Goal: Information Seeking & Learning: Learn about a topic

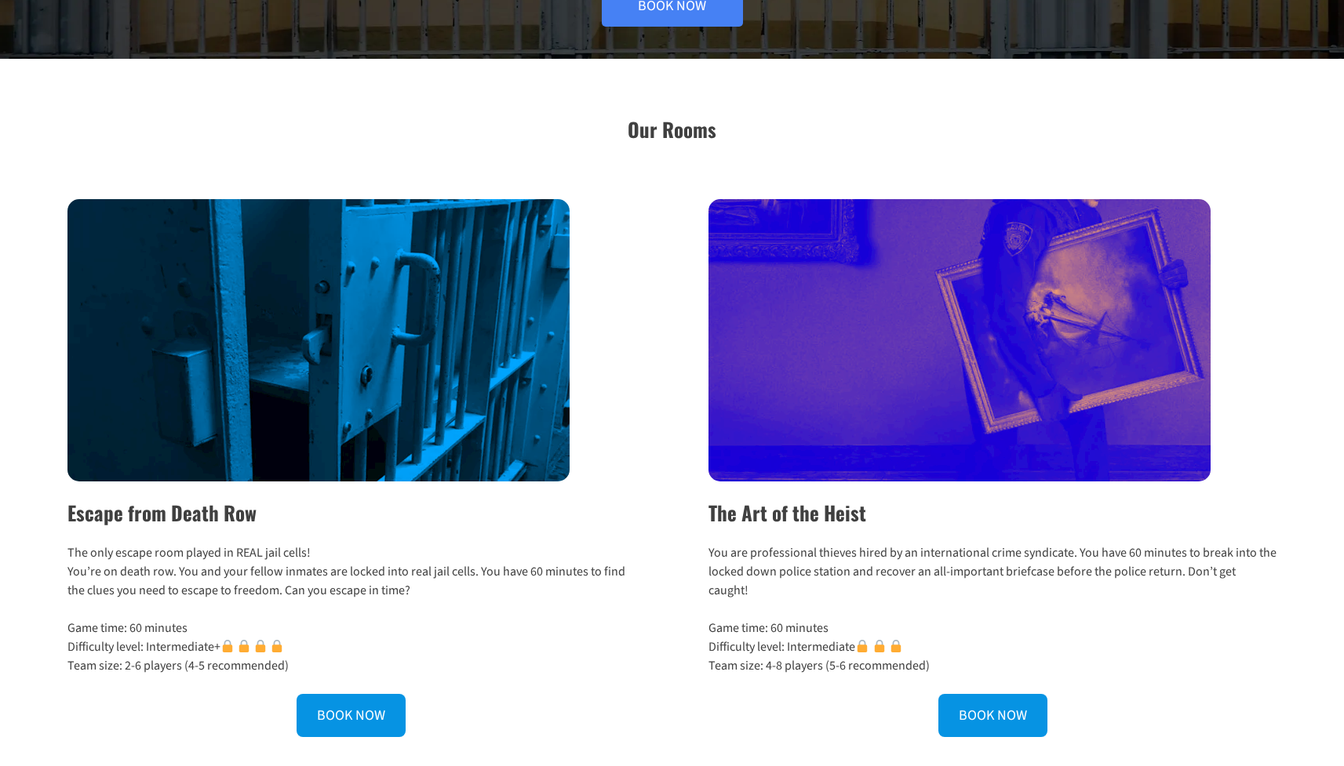
scroll to position [368, 0]
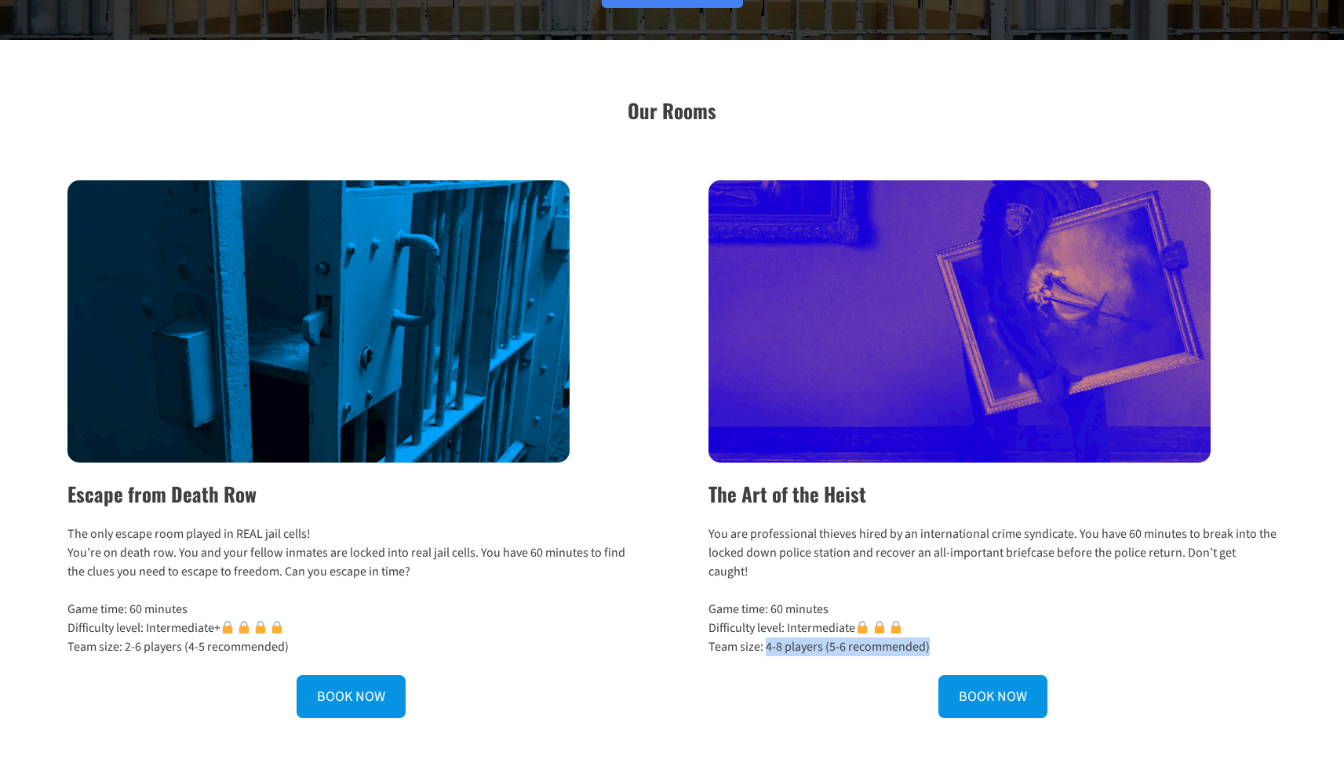
drag, startPoint x: 766, startPoint y: 627, endPoint x: 942, endPoint y: 624, distance: 176.5
click at [942, 624] on p "Game time: 60 minutes Difficulty level: Intermediate Team size: 4-8 players (5-…" at bounding box center [992, 628] width 568 height 56
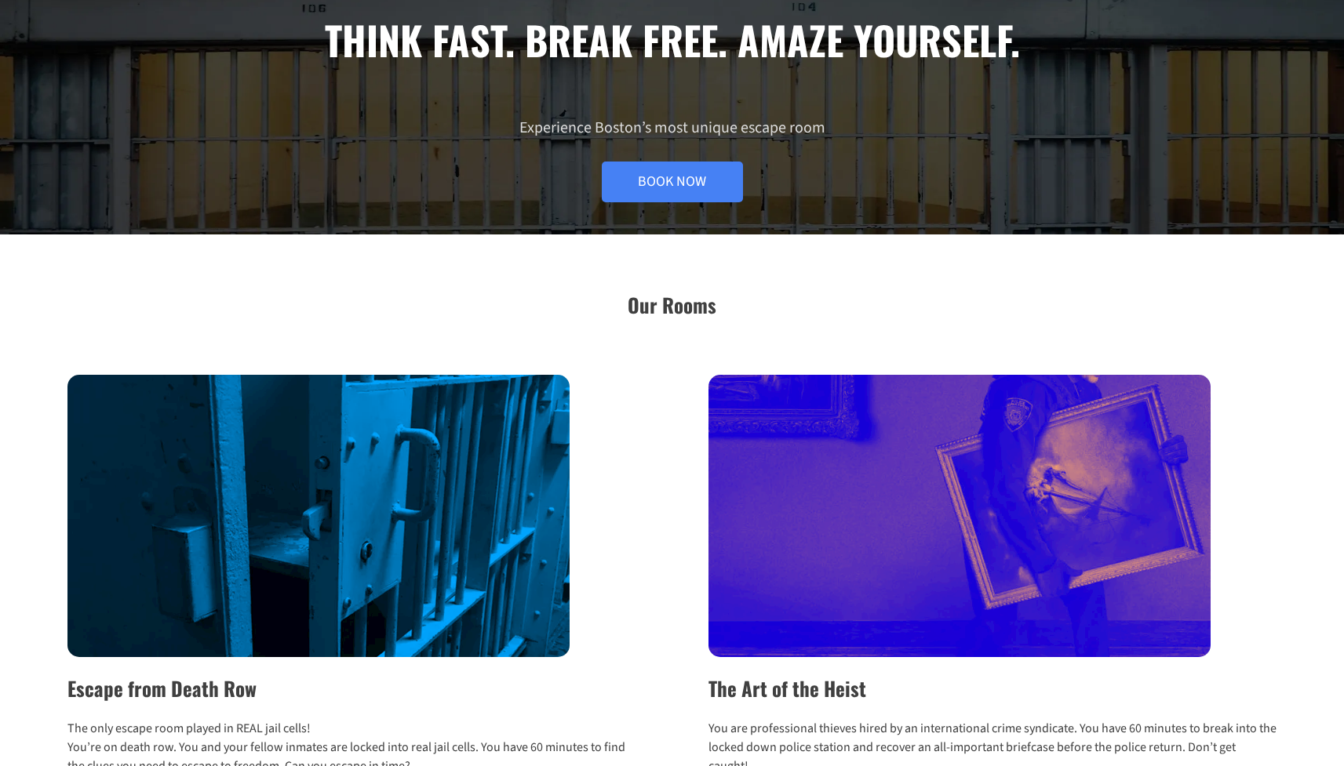
scroll to position [0, 0]
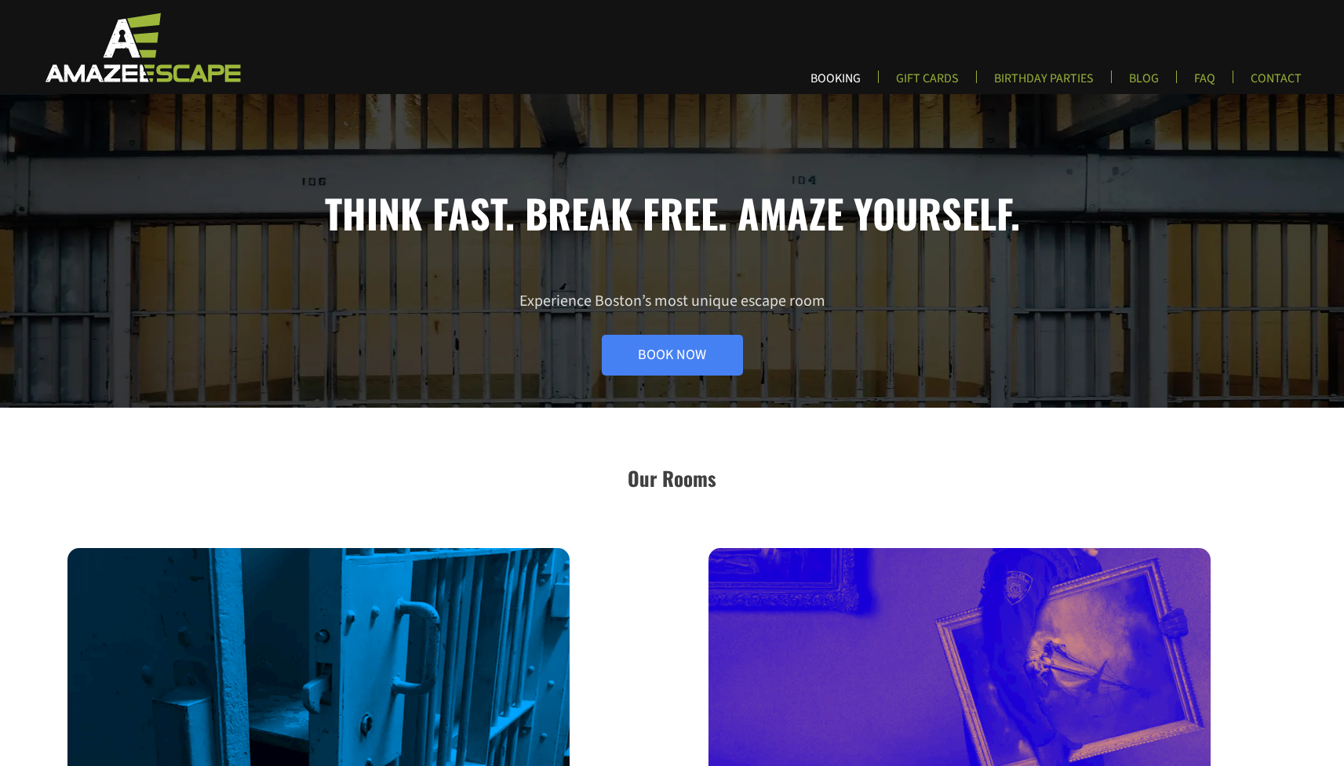
click at [849, 76] on link "BOOKING" at bounding box center [835, 84] width 75 height 26
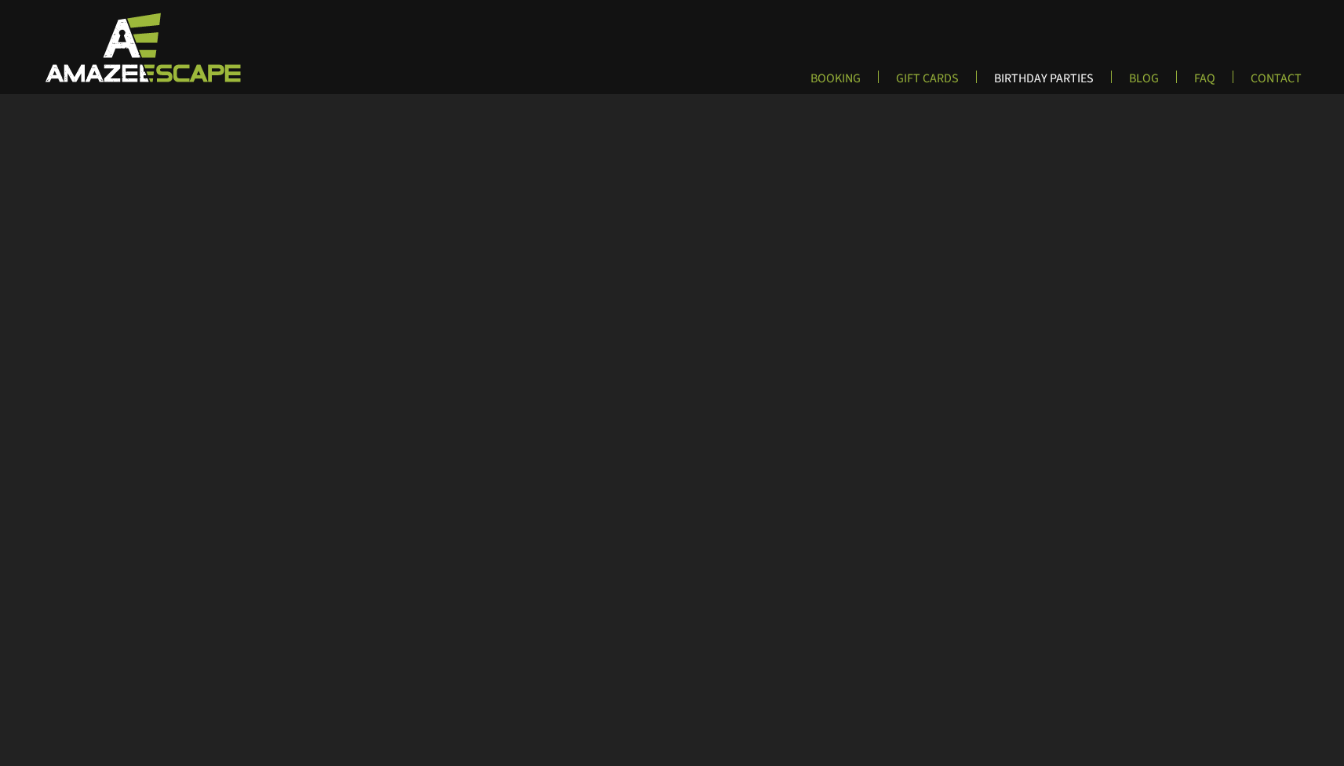
click at [1044, 73] on link "BIRTHDAY PARTIES" at bounding box center [1043, 84] width 125 height 26
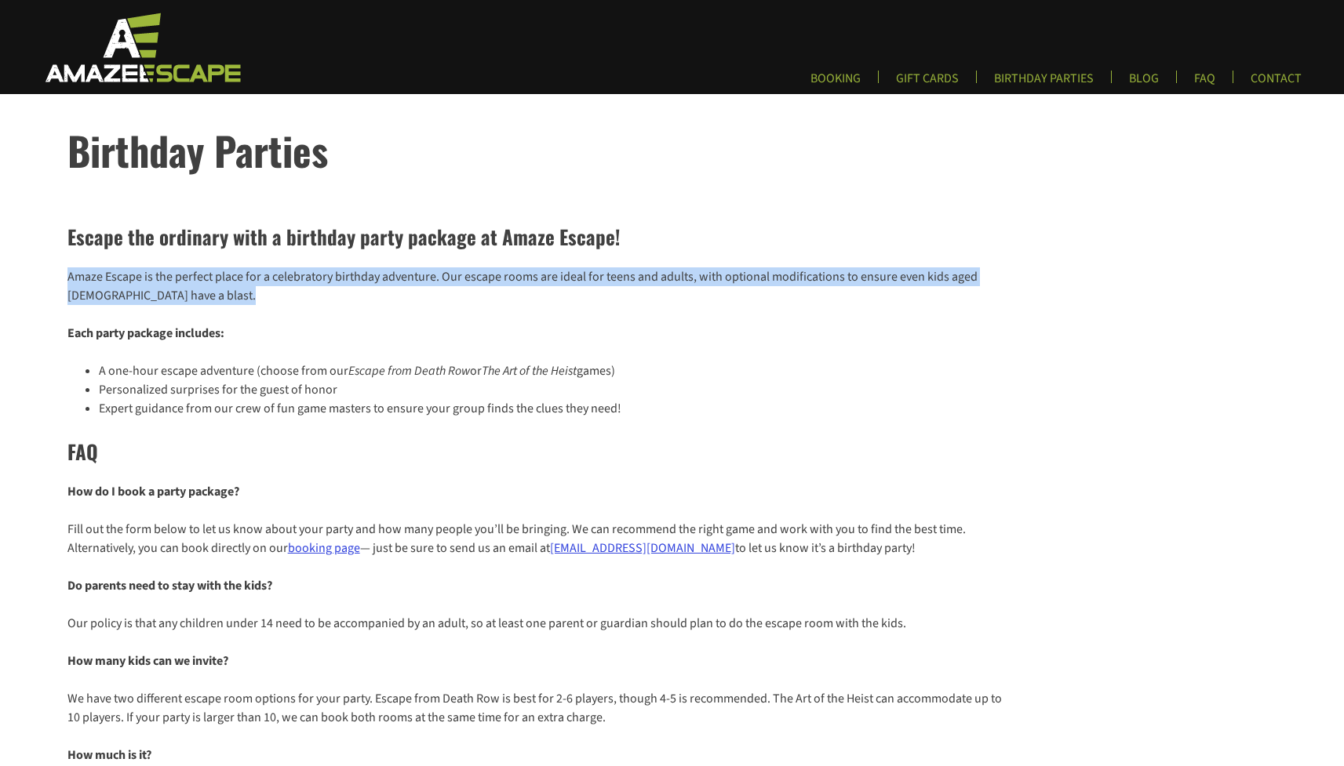
drag, startPoint x: 624, startPoint y: 313, endPoint x: 645, endPoint y: 262, distance: 55.2
drag, startPoint x: 645, startPoint y: 262, endPoint x: 624, endPoint y: 313, distance: 54.9
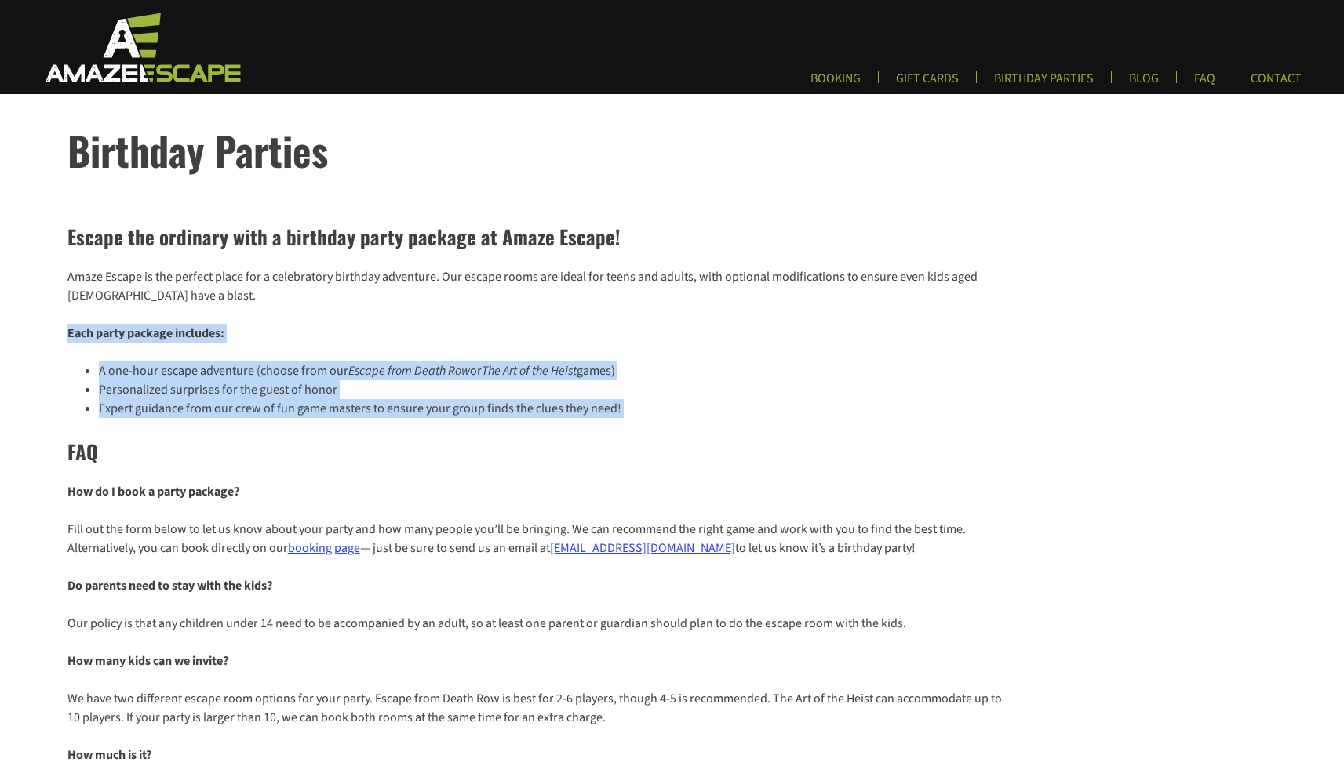
drag, startPoint x: 624, startPoint y: 313, endPoint x: 618, endPoint y: 434, distance: 121.0
drag, startPoint x: 618, startPoint y: 434, endPoint x: 646, endPoint y: 311, distance: 126.2
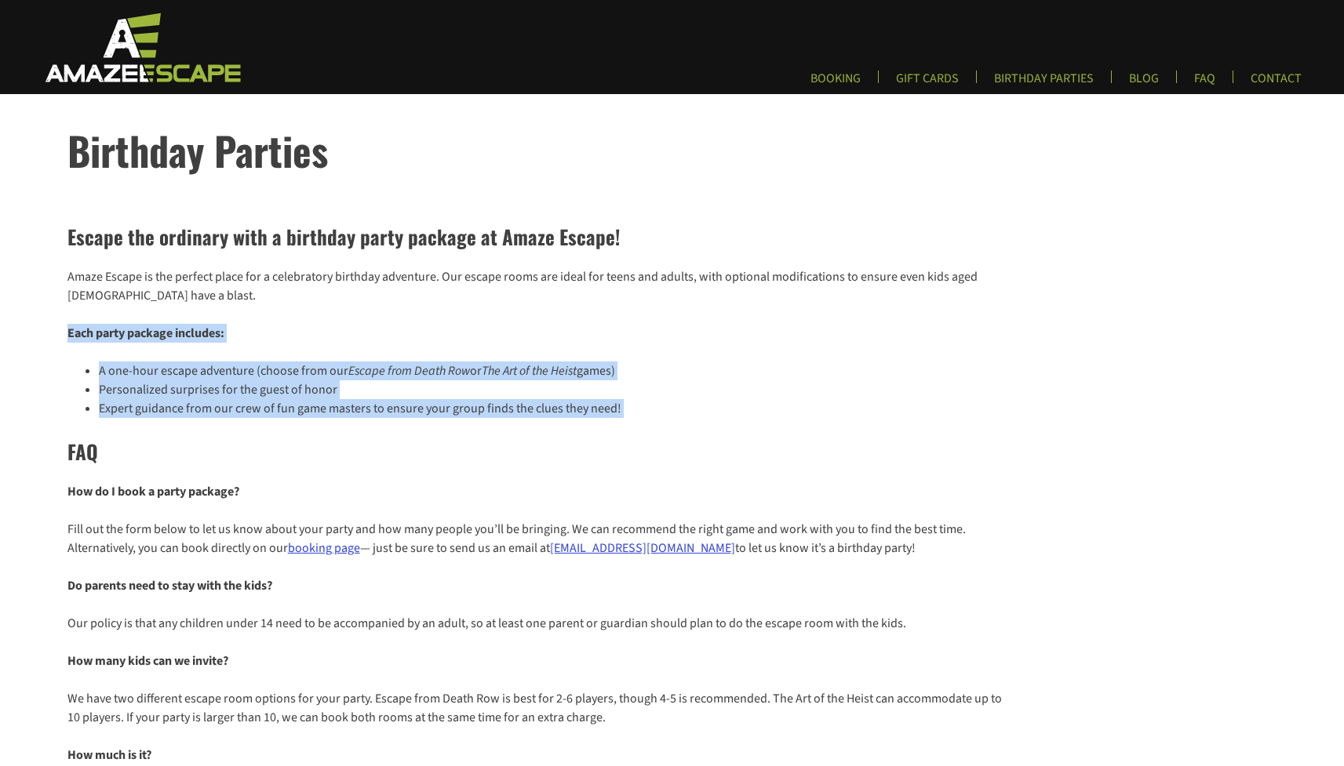
drag, startPoint x: 646, startPoint y: 311, endPoint x: 661, endPoint y: 415, distance: 105.4
click at [661, 415] on li "Expert guidance from our crew of fun game masters to ensure your group finds th…" at bounding box center [553, 408] width 909 height 19
drag, startPoint x: 661, startPoint y: 415, endPoint x: 654, endPoint y: 309, distance: 106.1
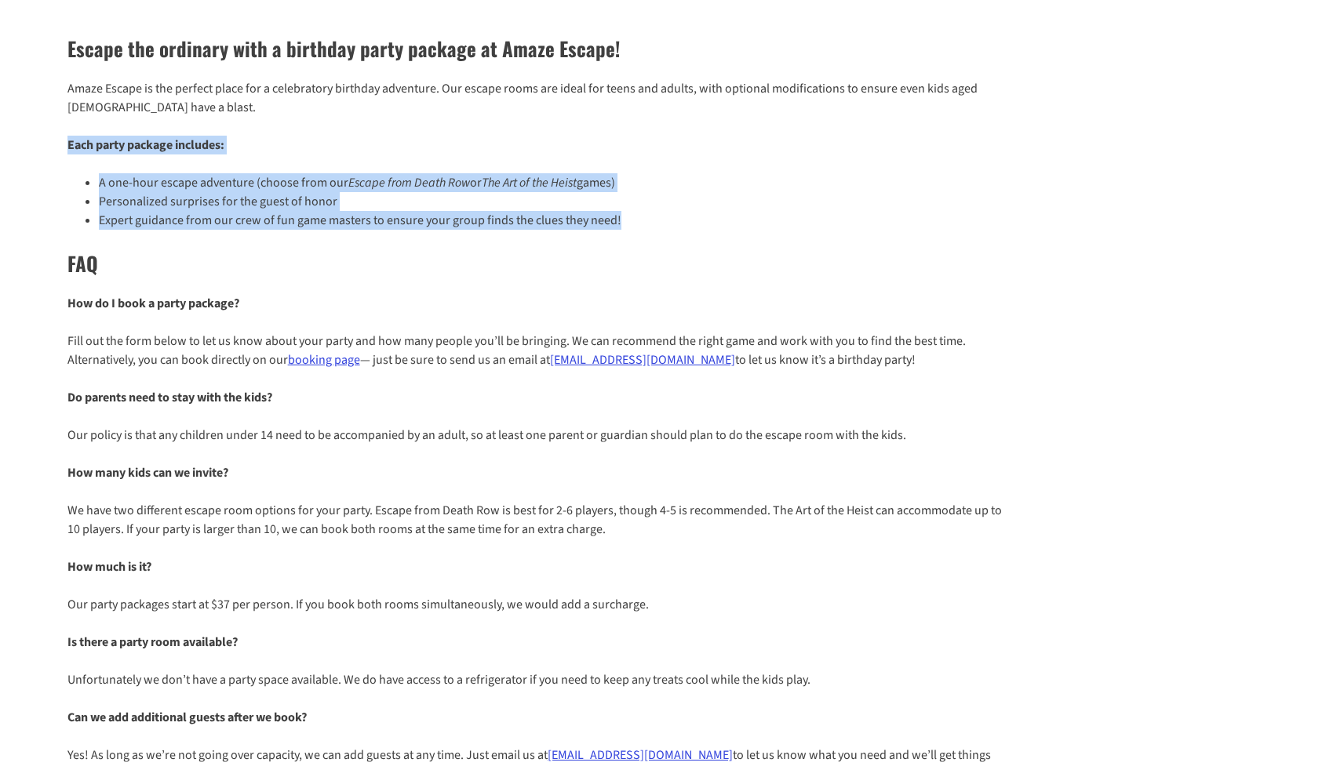
scroll to position [198, 0]
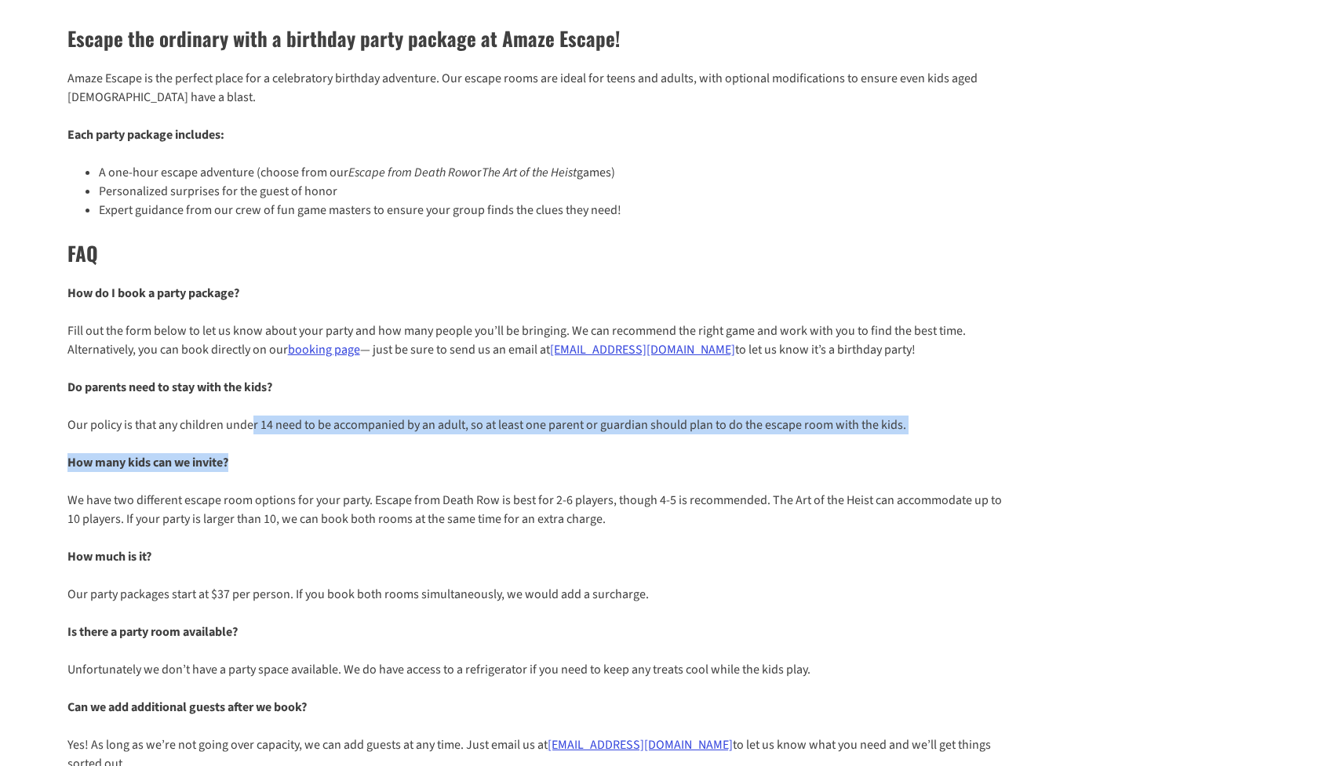
drag, startPoint x: 250, startPoint y: 428, endPoint x: 330, endPoint y: 458, distance: 85.7
click at [330, 458] on div "Escape the ordinary with a birthday party package at Amaze Escape! Amaze Escape…" at bounding box center [672, 668] width 1344 height 1323
click at [330, 458] on p "How many kids can we invite?" at bounding box center [537, 462] width 941 height 19
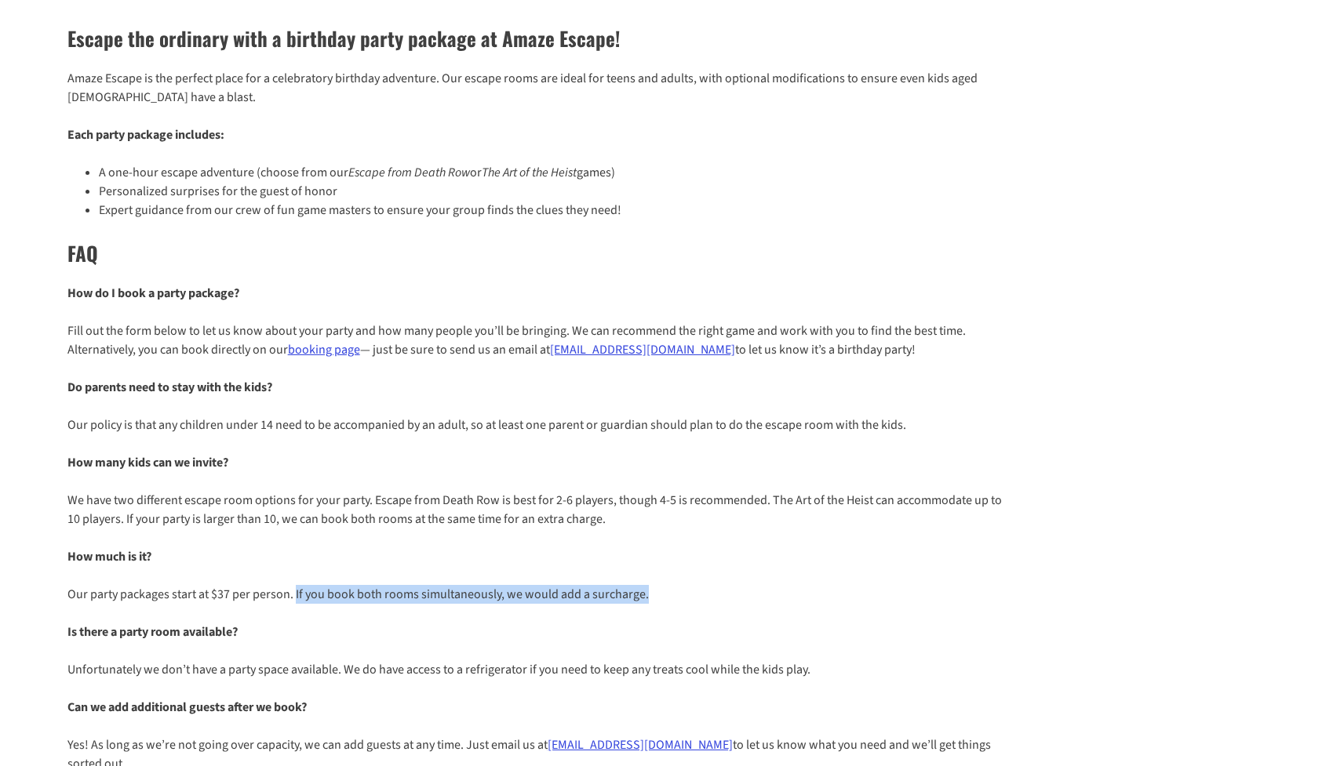
drag, startPoint x: 293, startPoint y: 594, endPoint x: 653, endPoint y: 597, distance: 360.1
click at [653, 597] on p "Our party packages start at $37 per person. If you book both rooms simultaneous…" at bounding box center [537, 594] width 941 height 19
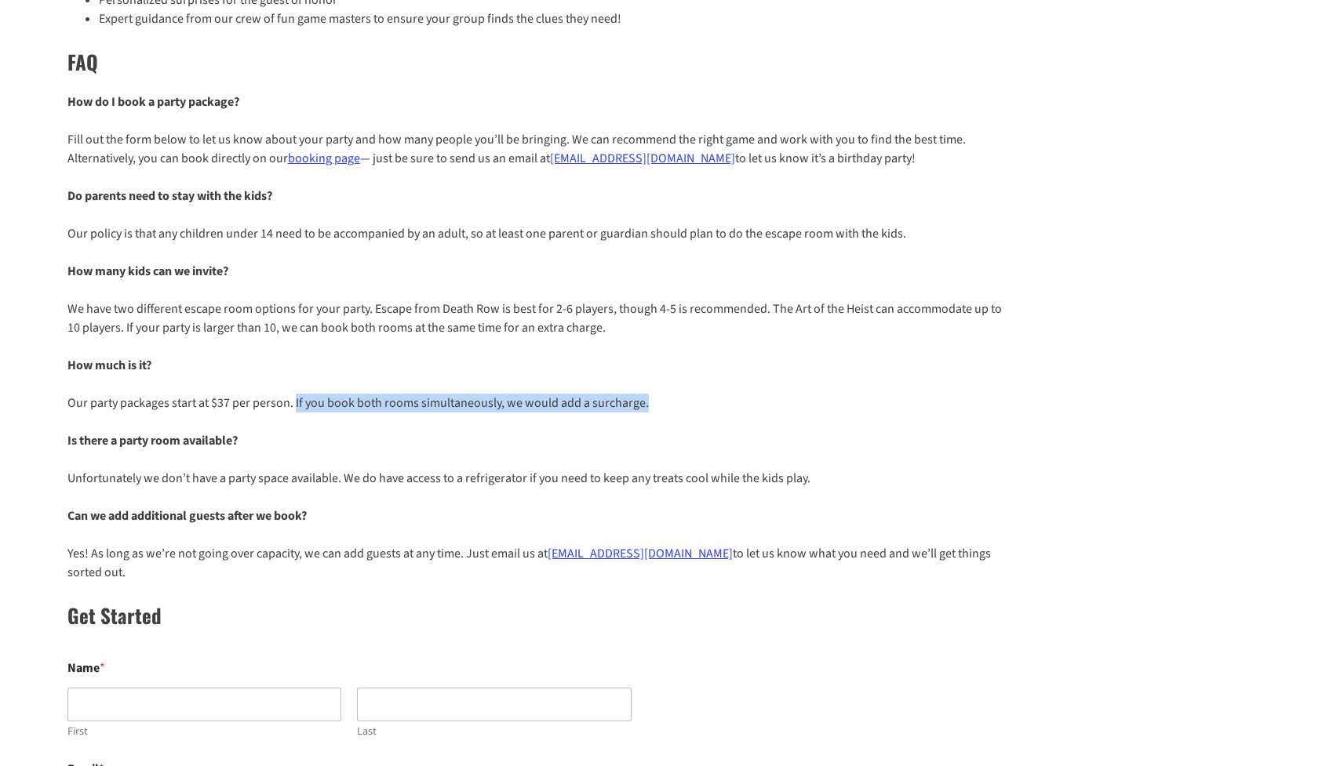
scroll to position [393, 0]
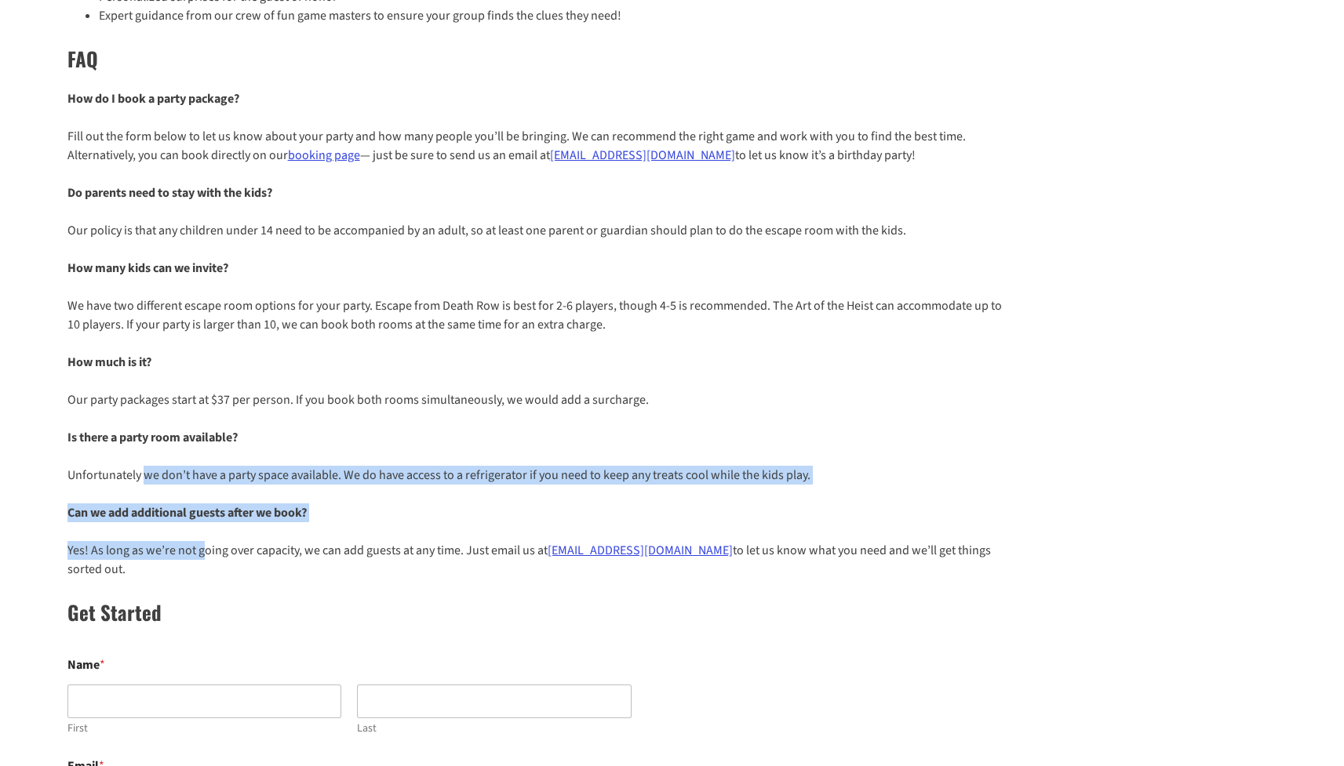
drag, startPoint x: 144, startPoint y: 475, endPoint x: 203, endPoint y: 544, distance: 91.2
click at [203, 544] on div "Escape the ordinary with a birthday party package at Amaze Escape! Amaze Escape…" at bounding box center [672, 474] width 1344 height 1323
click at [203, 544] on p "Yes! As long as we’re not going over capacity, we can add guests at any time. J…" at bounding box center [537, 560] width 941 height 38
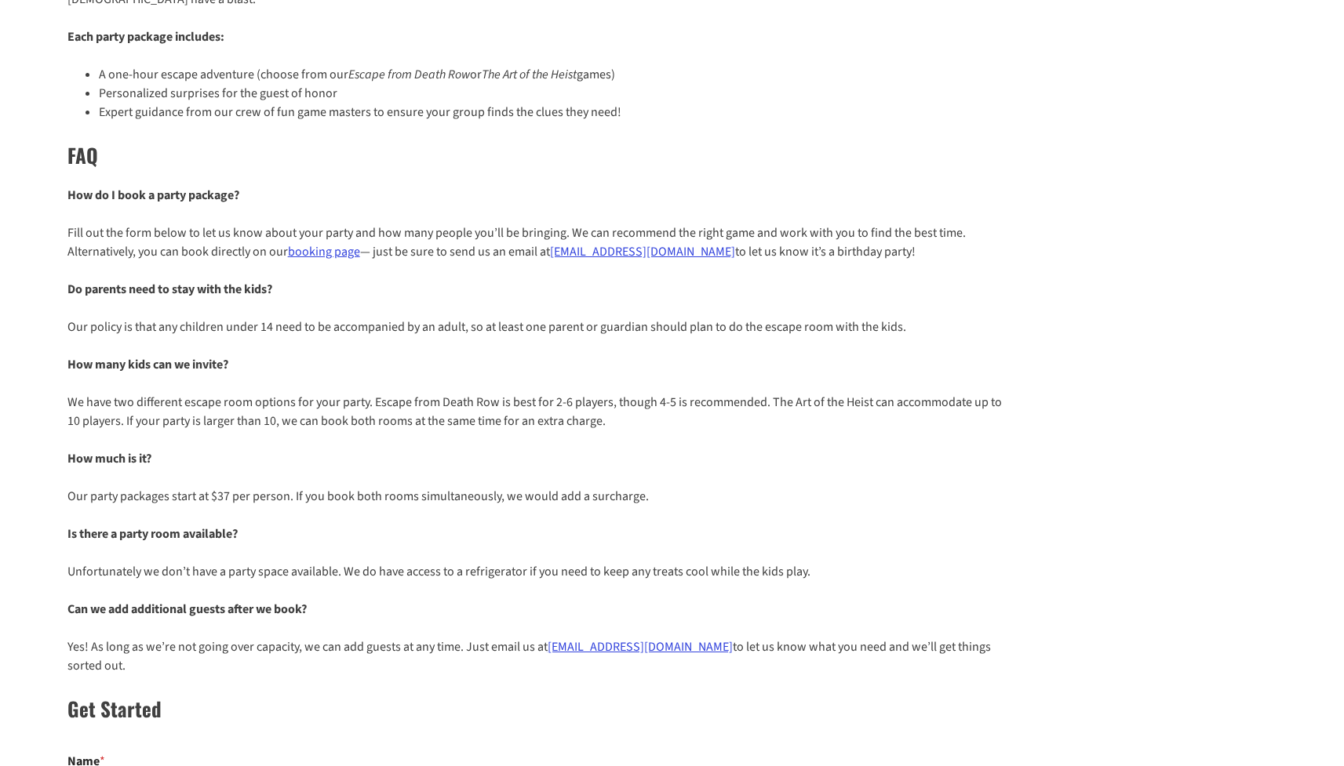
scroll to position [0, 0]
